Goal: Navigation & Orientation: Find specific page/section

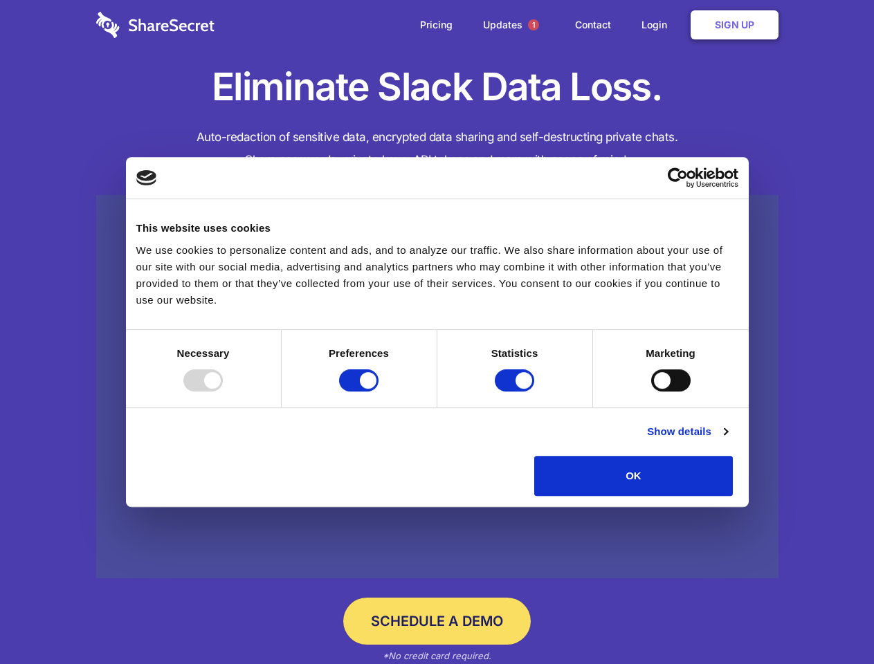
click at [223, 391] on div at bounding box center [202, 380] width 39 height 22
click at [378, 391] on input "Preferences" at bounding box center [358, 380] width 39 height 22
checkbox input "false"
click at [516, 391] on input "Statistics" at bounding box center [514, 380] width 39 height 22
checkbox input "false"
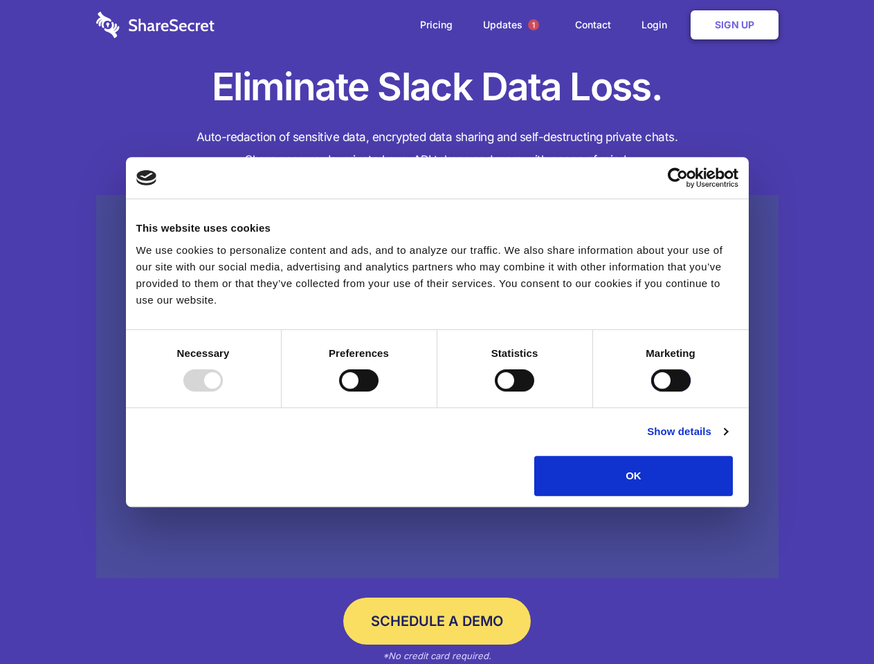
click at [651, 391] on input "Marketing" at bounding box center [670, 380] width 39 height 22
checkbox input "true"
click at [727, 440] on link "Show details" at bounding box center [687, 431] width 80 height 17
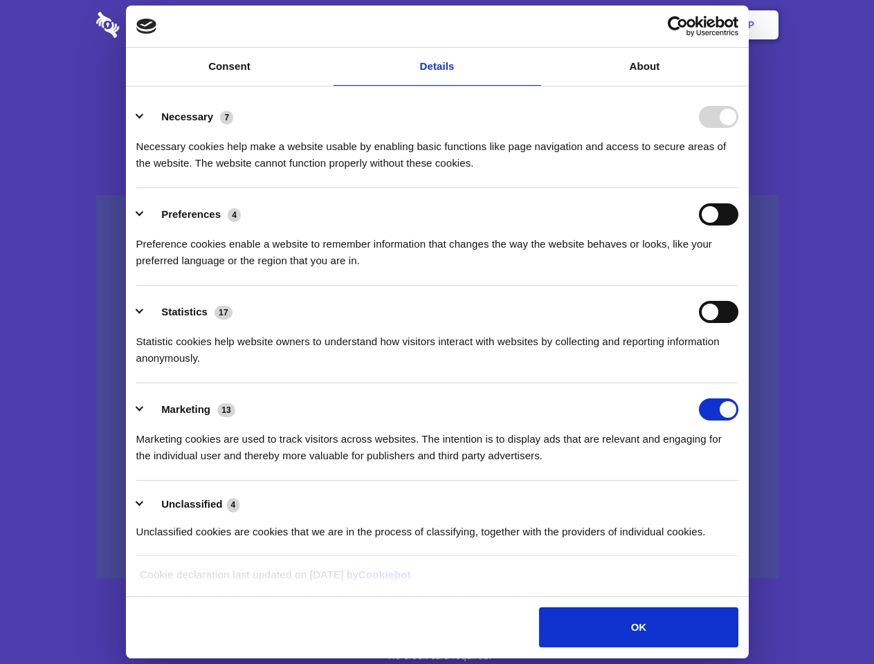
click at [738, 188] on li "Necessary 7 Necessary cookies help make a website usable by enabling basic func…" at bounding box center [437, 140] width 602 height 98
click at [533, 25] on span "1" at bounding box center [533, 24] width 11 height 11
